Goal: Task Accomplishment & Management: Manage account settings

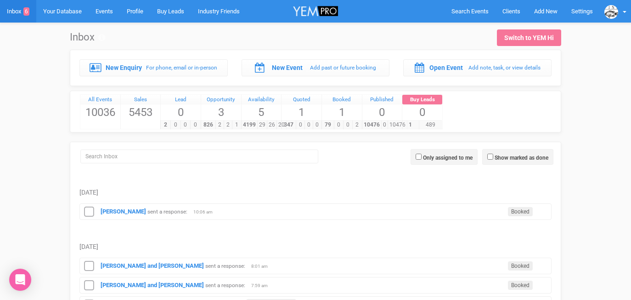
scroll to position [2, 0]
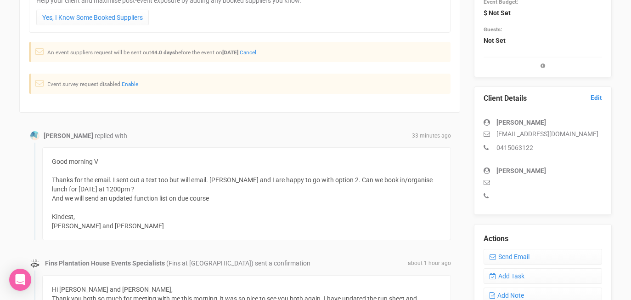
scroll to position [171, 0]
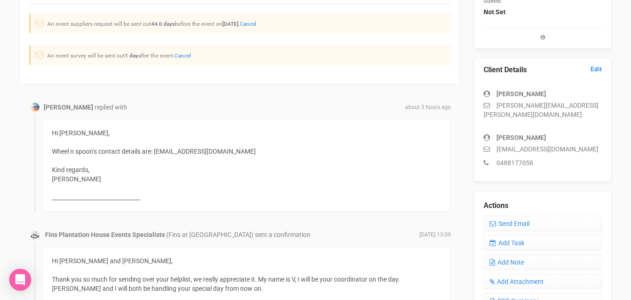
scroll to position [199, 0]
